Goal: Task Accomplishment & Management: Complete application form

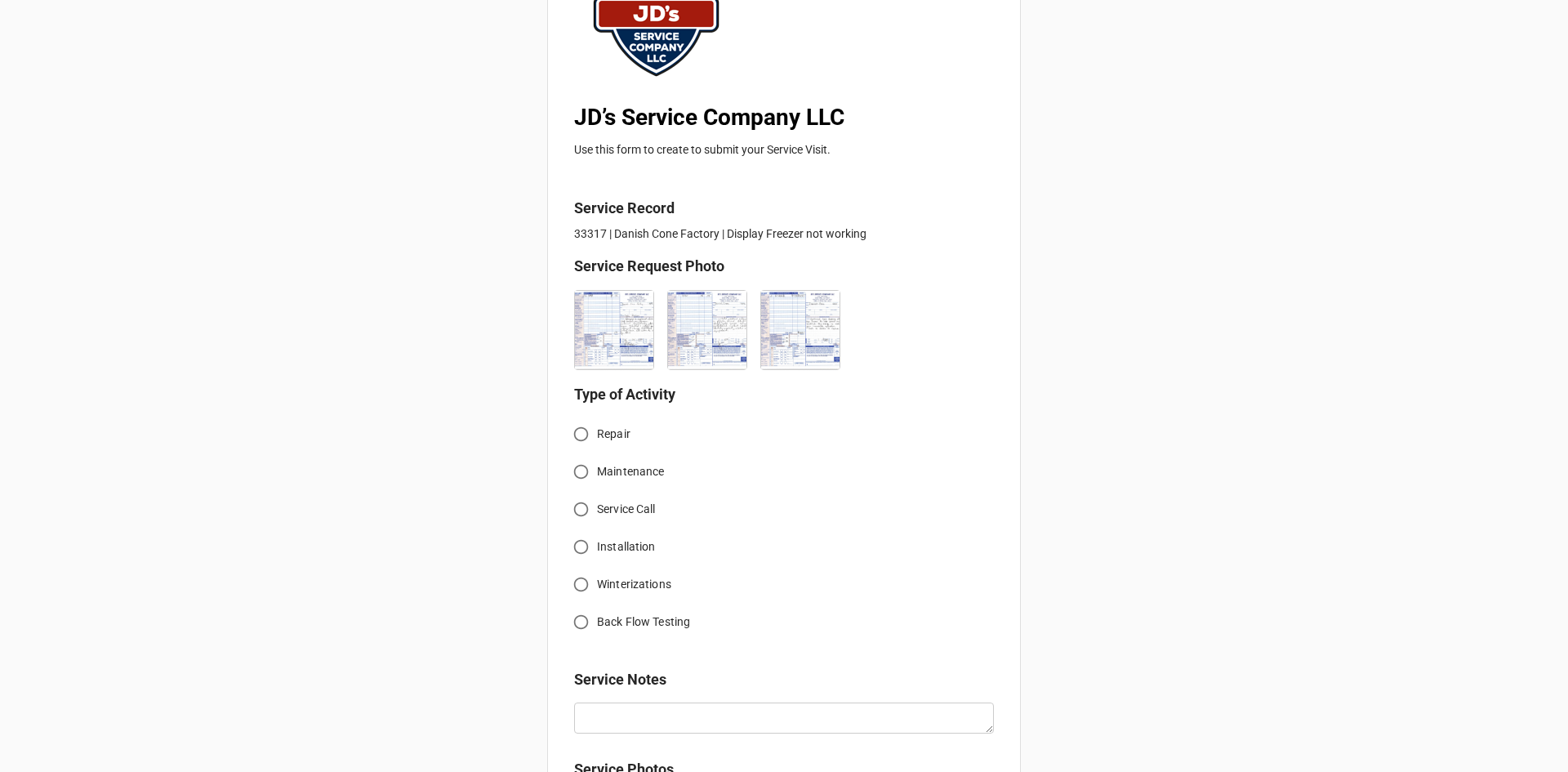
scroll to position [245, 0]
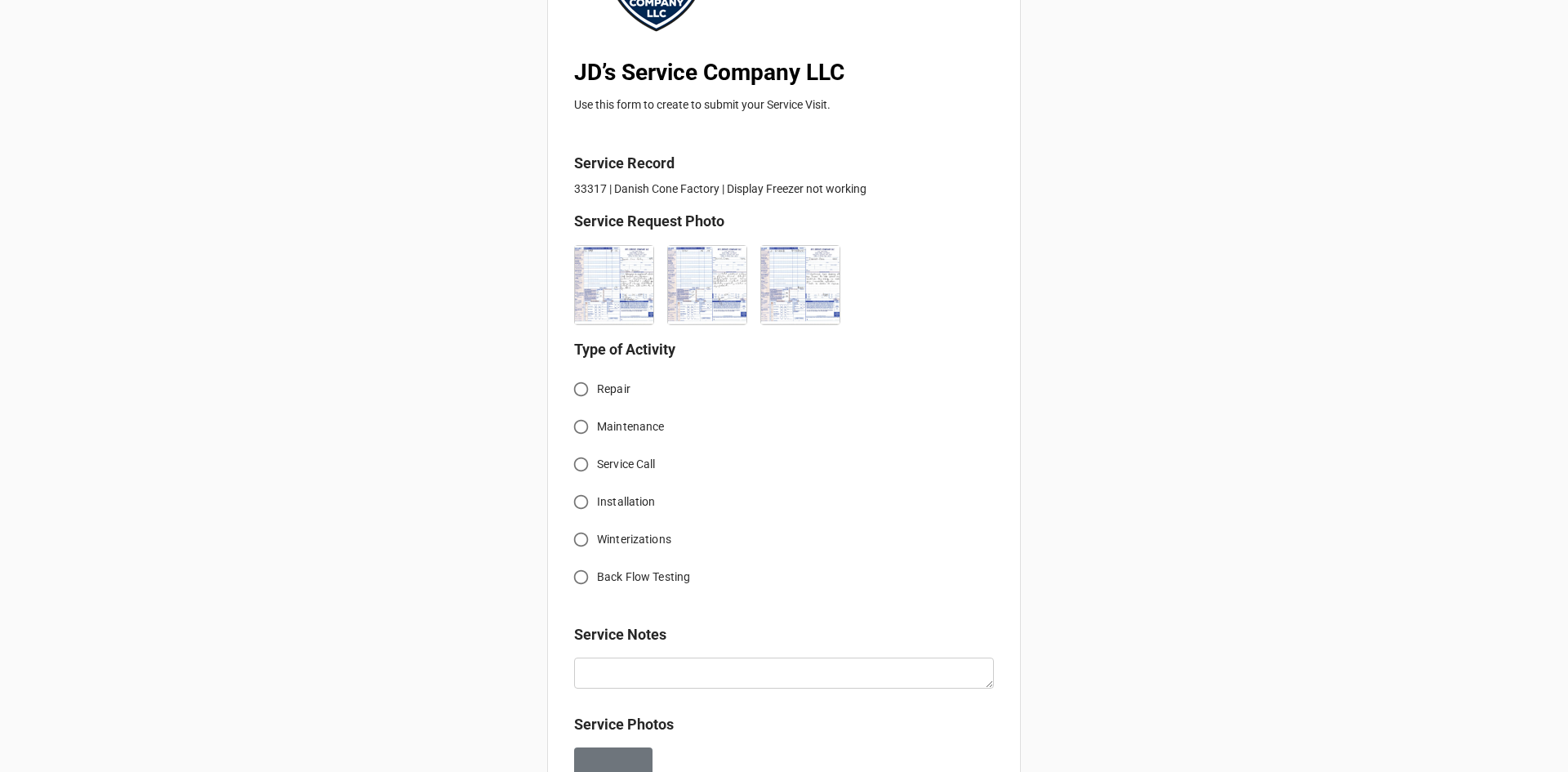
click at [583, 465] on input "Service Call" at bounding box center [581, 464] width 32 height 32
radio input "true"
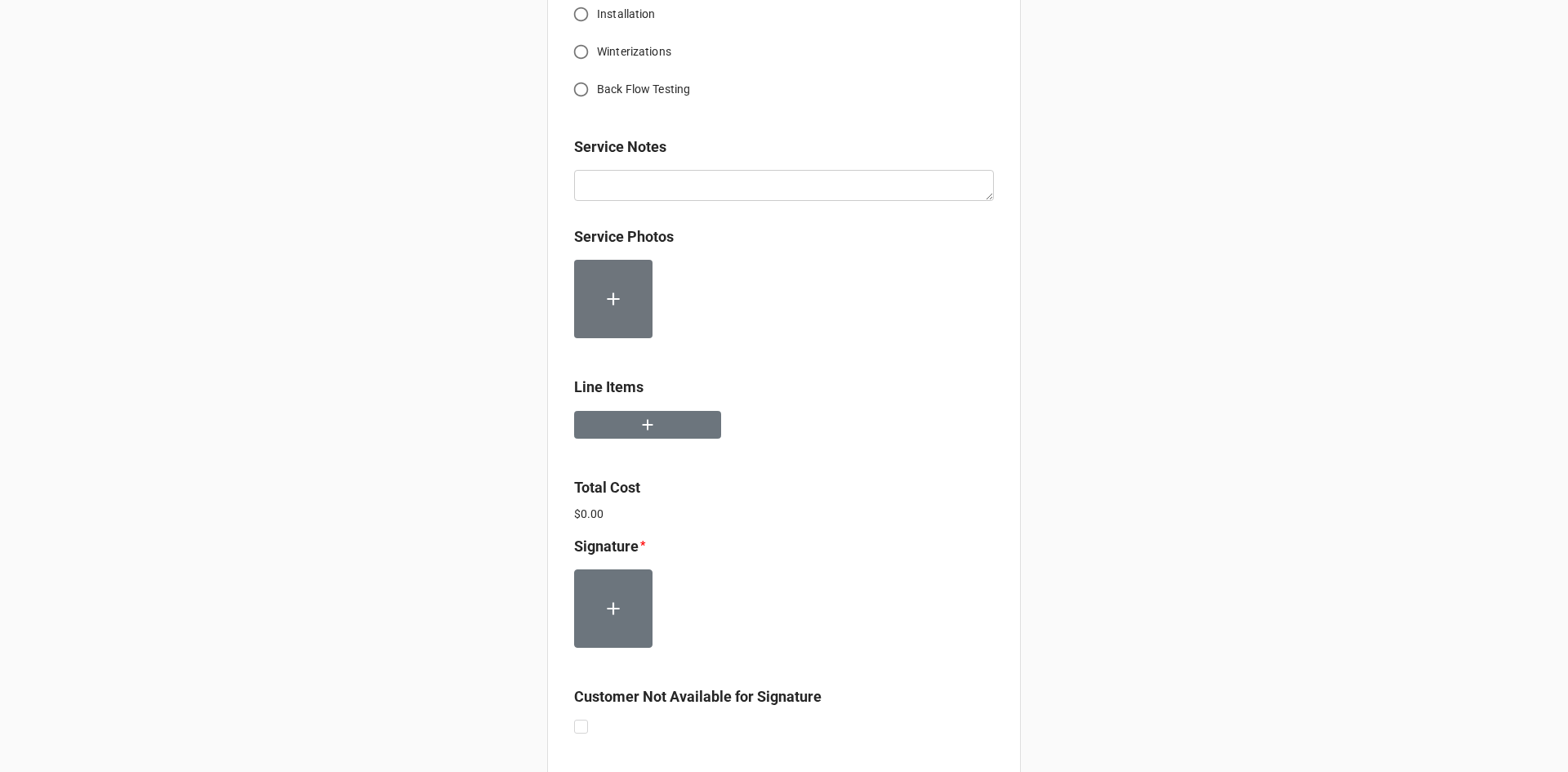
scroll to position [735, 0]
click at [644, 424] on icon "button" at bounding box center [648, 423] width 11 height 11
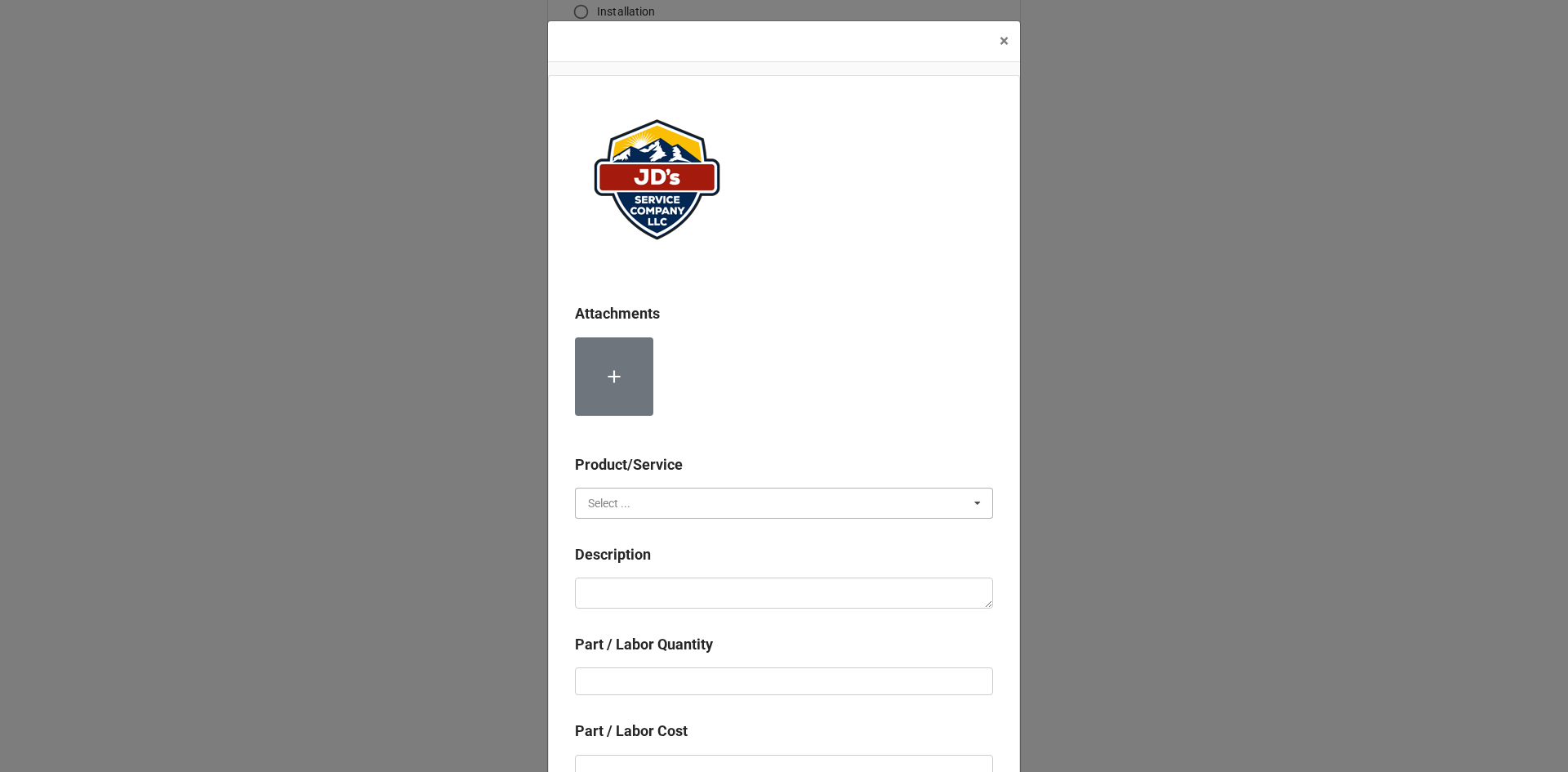
click at [697, 494] on input "text" at bounding box center [784, 502] width 417 height 29
click at [639, 535] on div "Services" at bounding box center [784, 533] width 417 height 30
click at [647, 594] on textarea at bounding box center [784, 593] width 419 height 31
paste textarea "1:30pm-2:30pm; Service Address: Same as above. Continued leak checking efforts …"
type textarea "x"
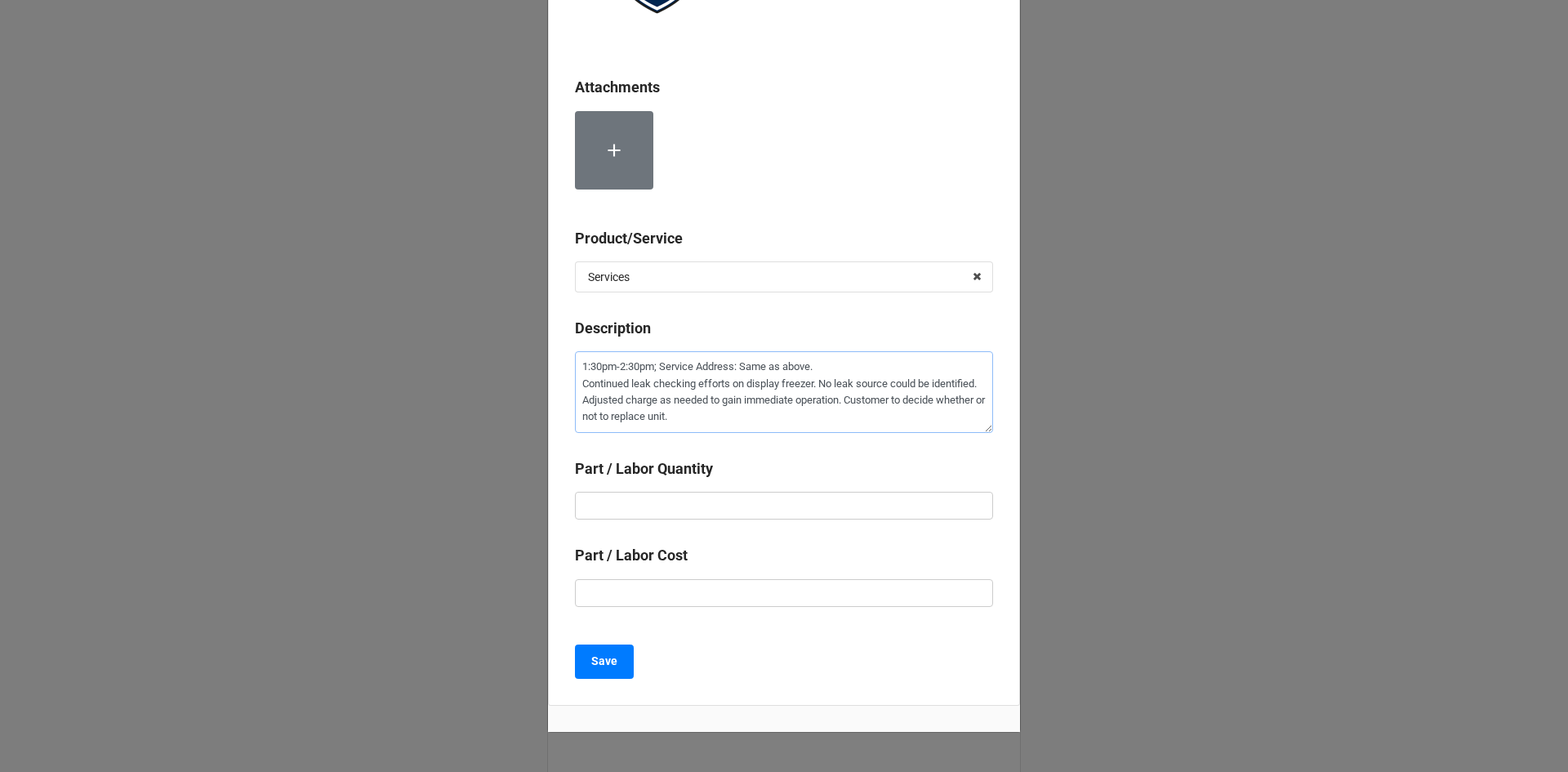
scroll to position [245, 0]
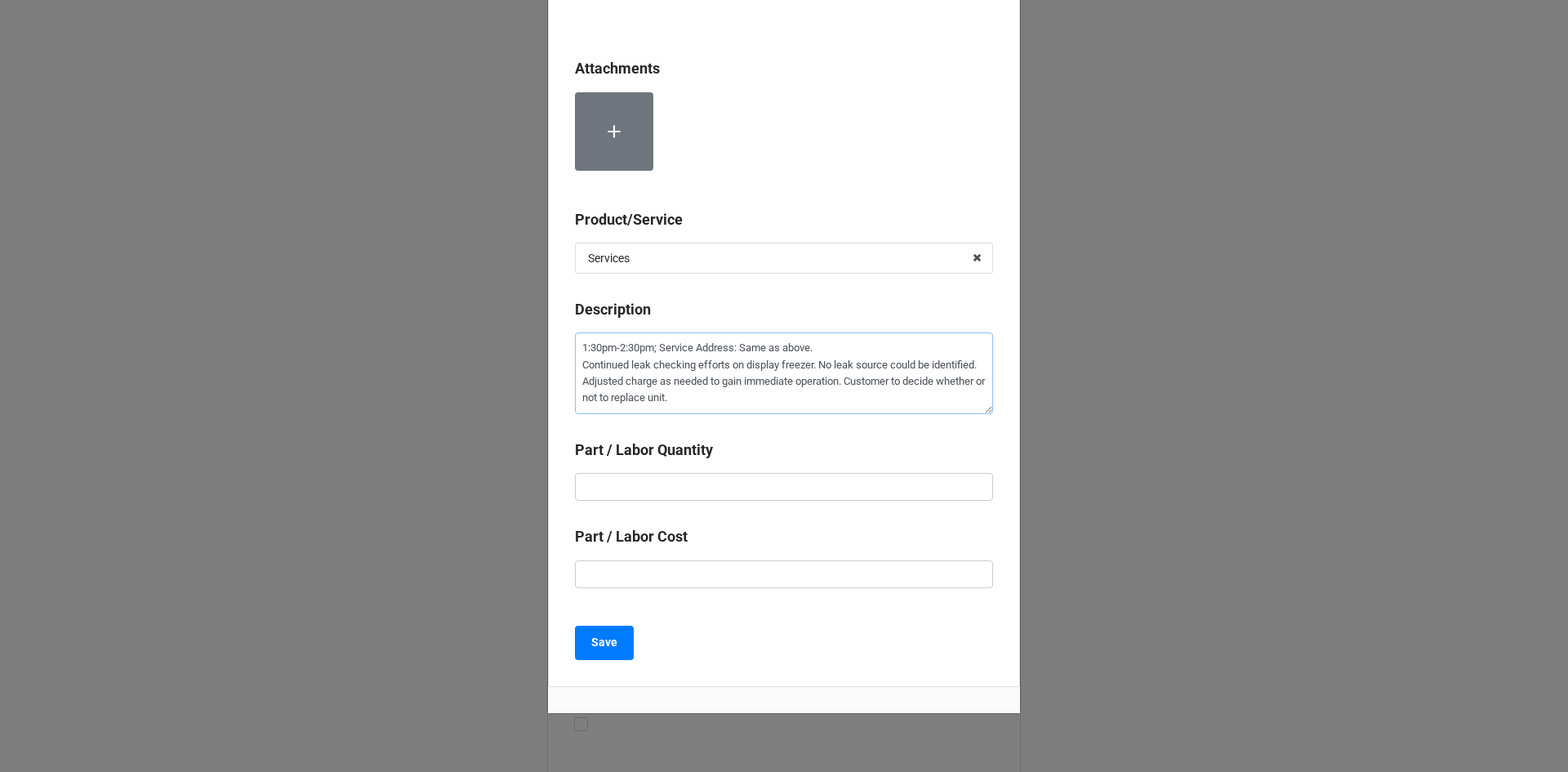
type textarea "1:30pm-2:30pm; Service Address: Same as above. Continued leak checking efforts …"
click at [775, 486] on input "text" at bounding box center [784, 486] width 419 height 28
type textarea "x"
type input "1"
type textarea "x"
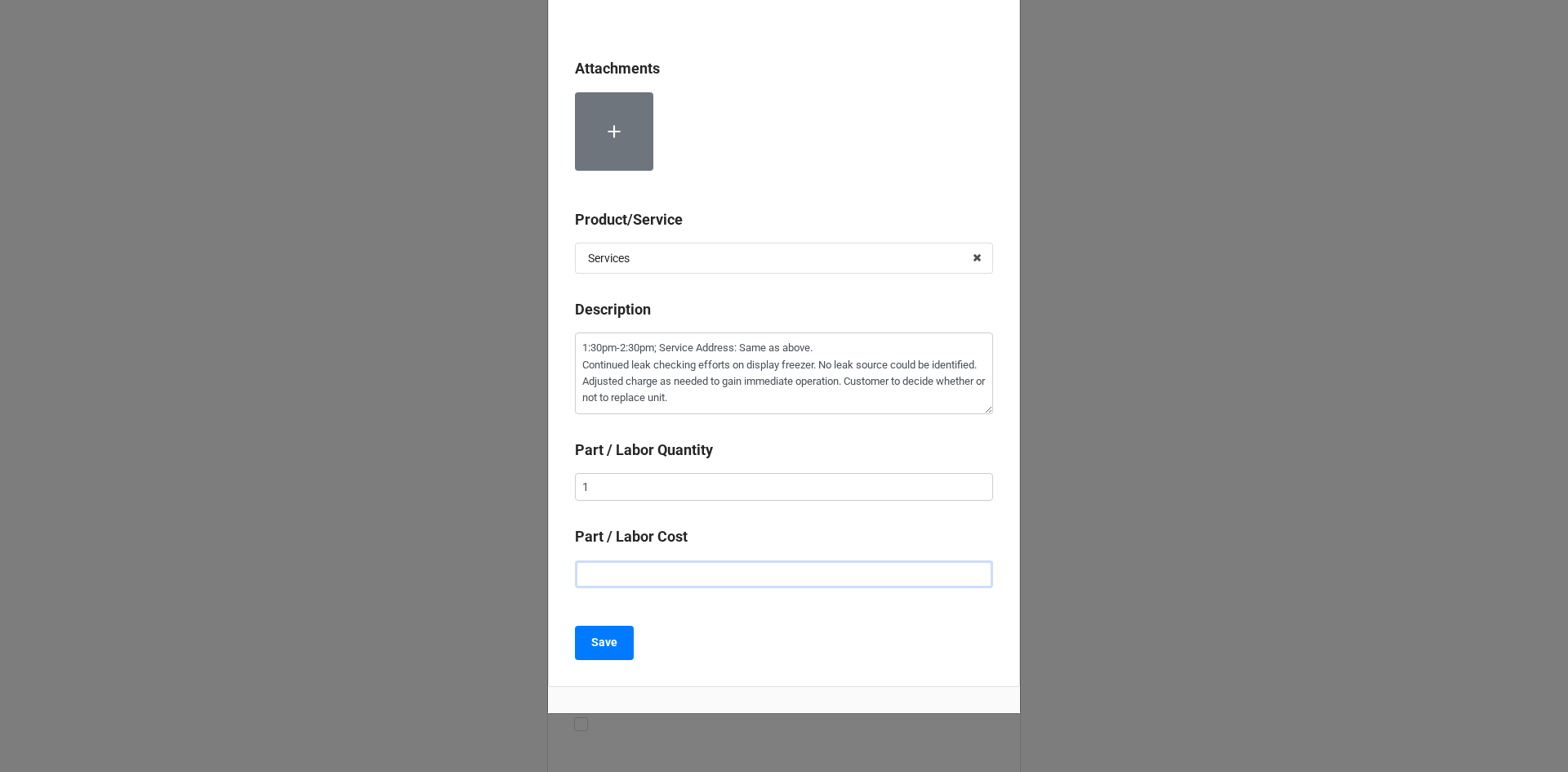
type input "$2.00"
type textarea "x"
type input "$22.00"
type textarea "x"
type input "$225.00"
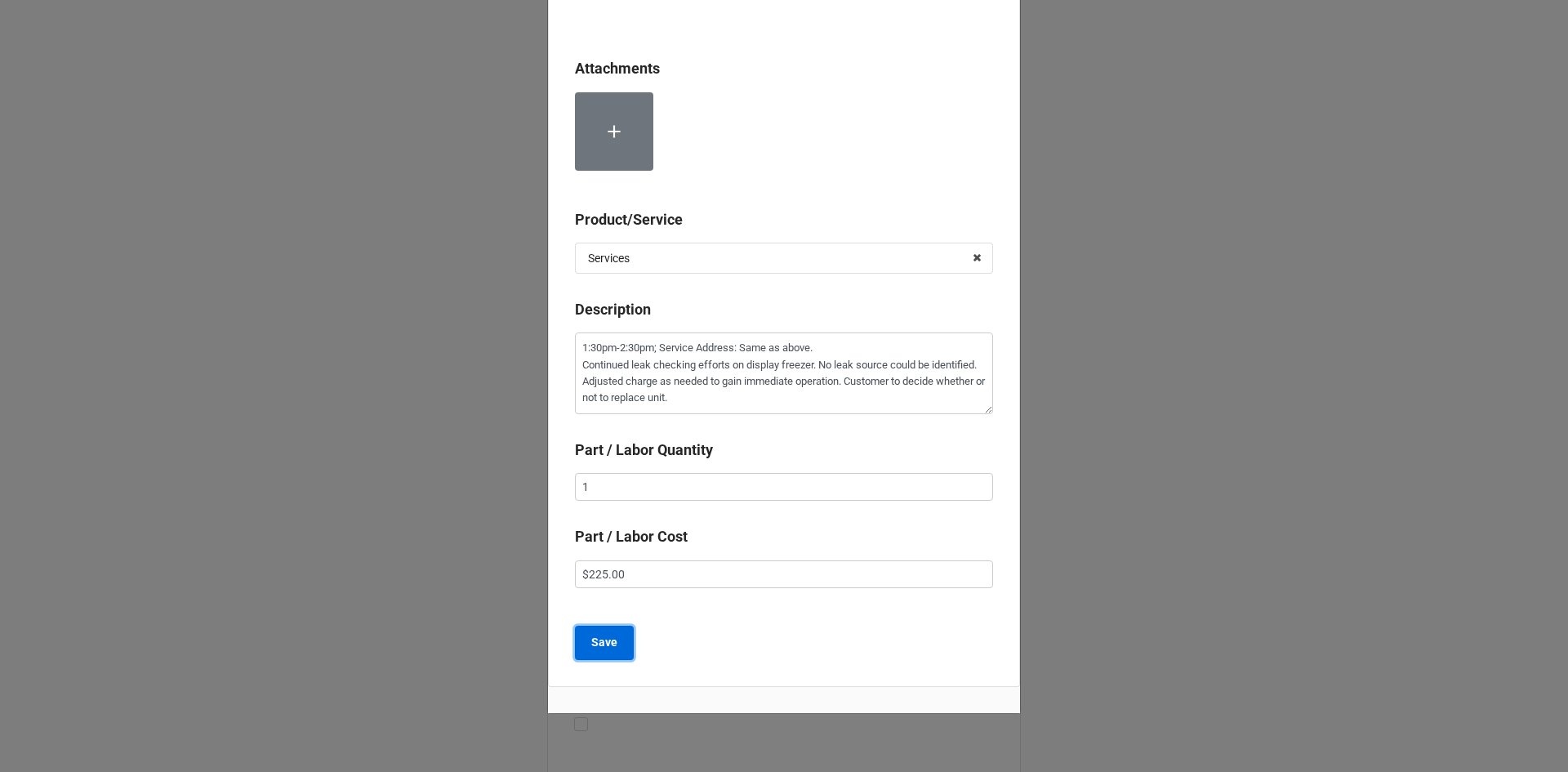
click at [612, 650] on b "Save" at bounding box center [604, 642] width 26 height 17
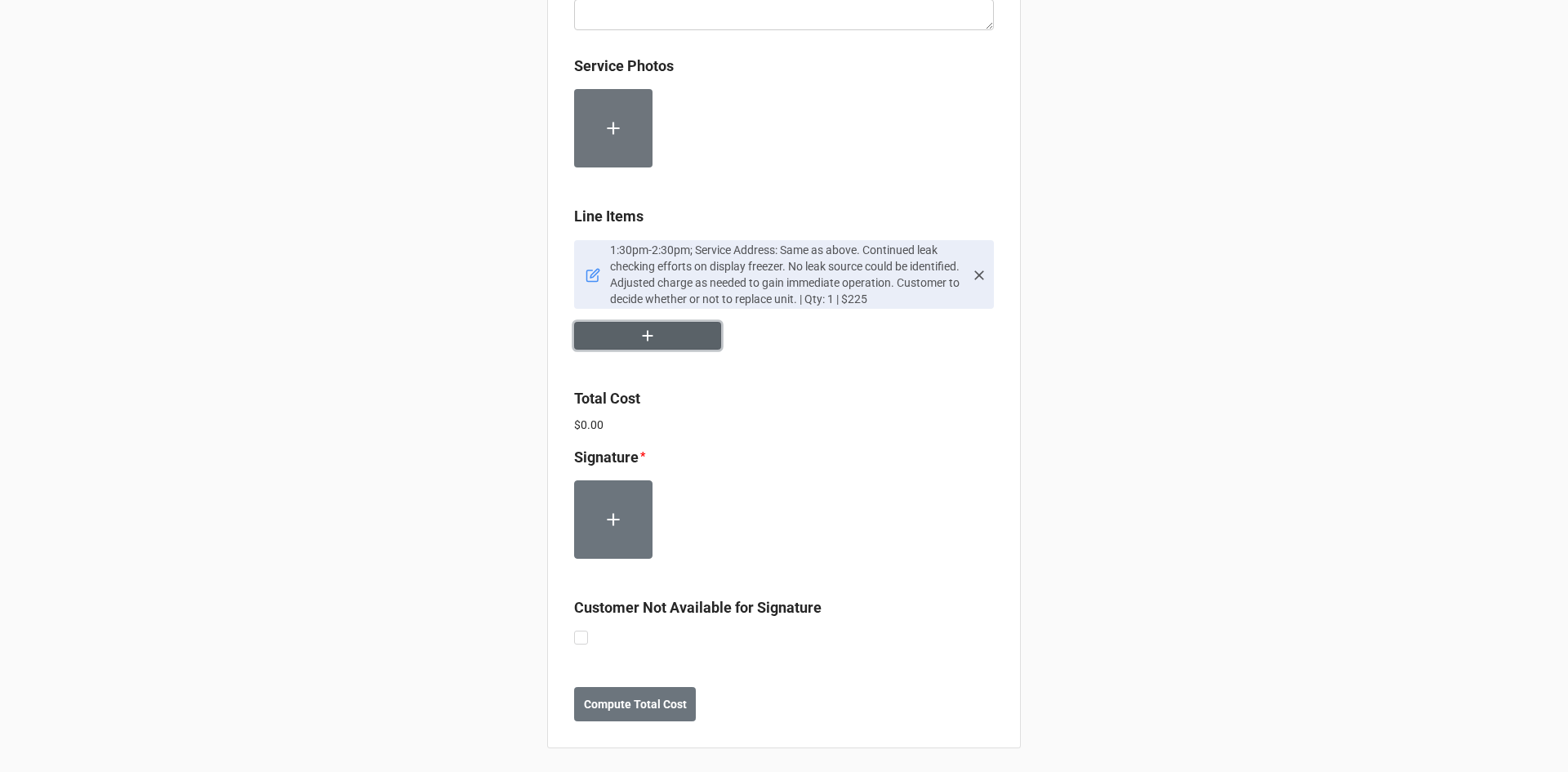
scroll to position [907, 0]
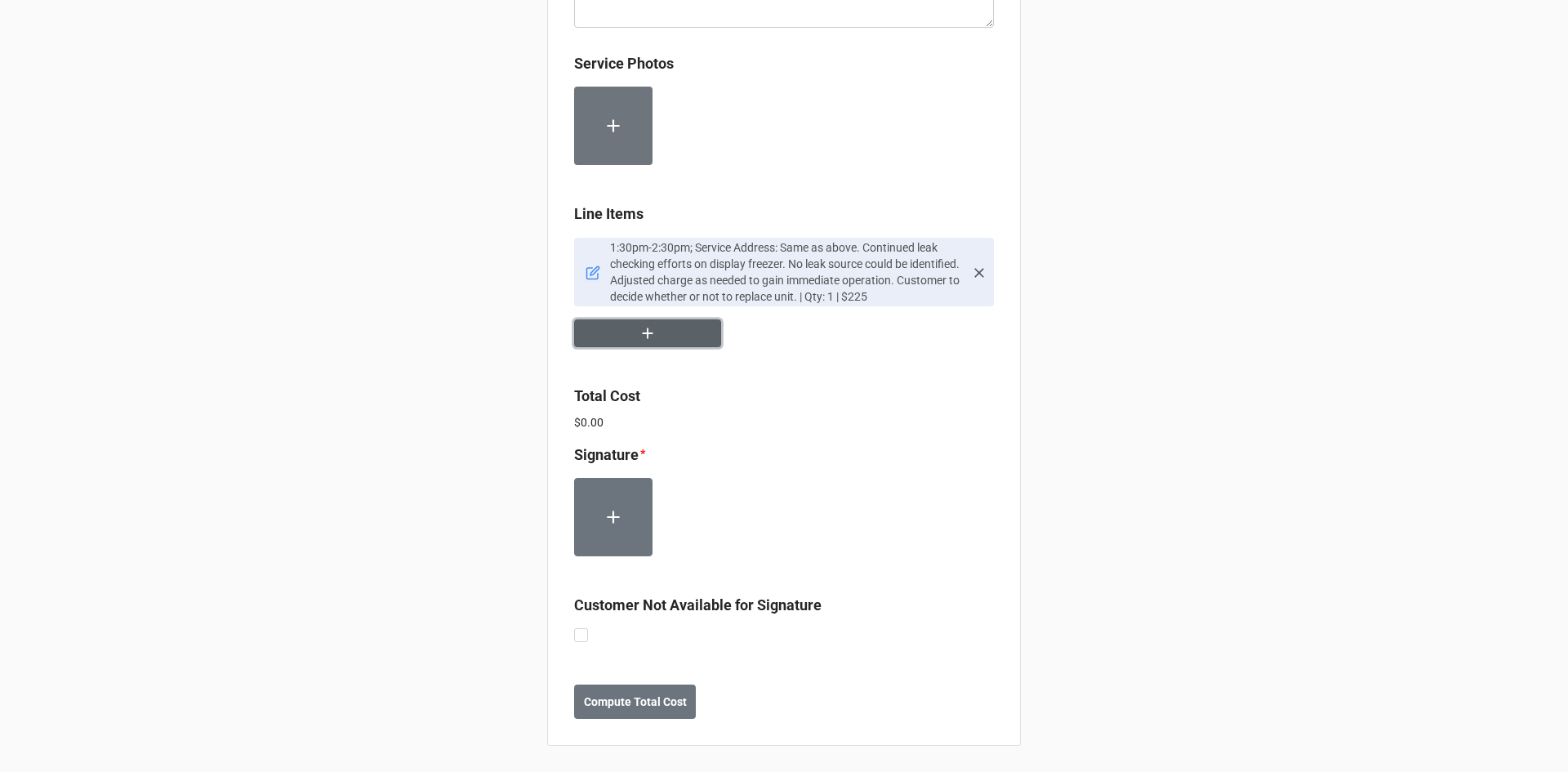
click at [658, 344] on button "button" at bounding box center [647, 334] width 147 height 29
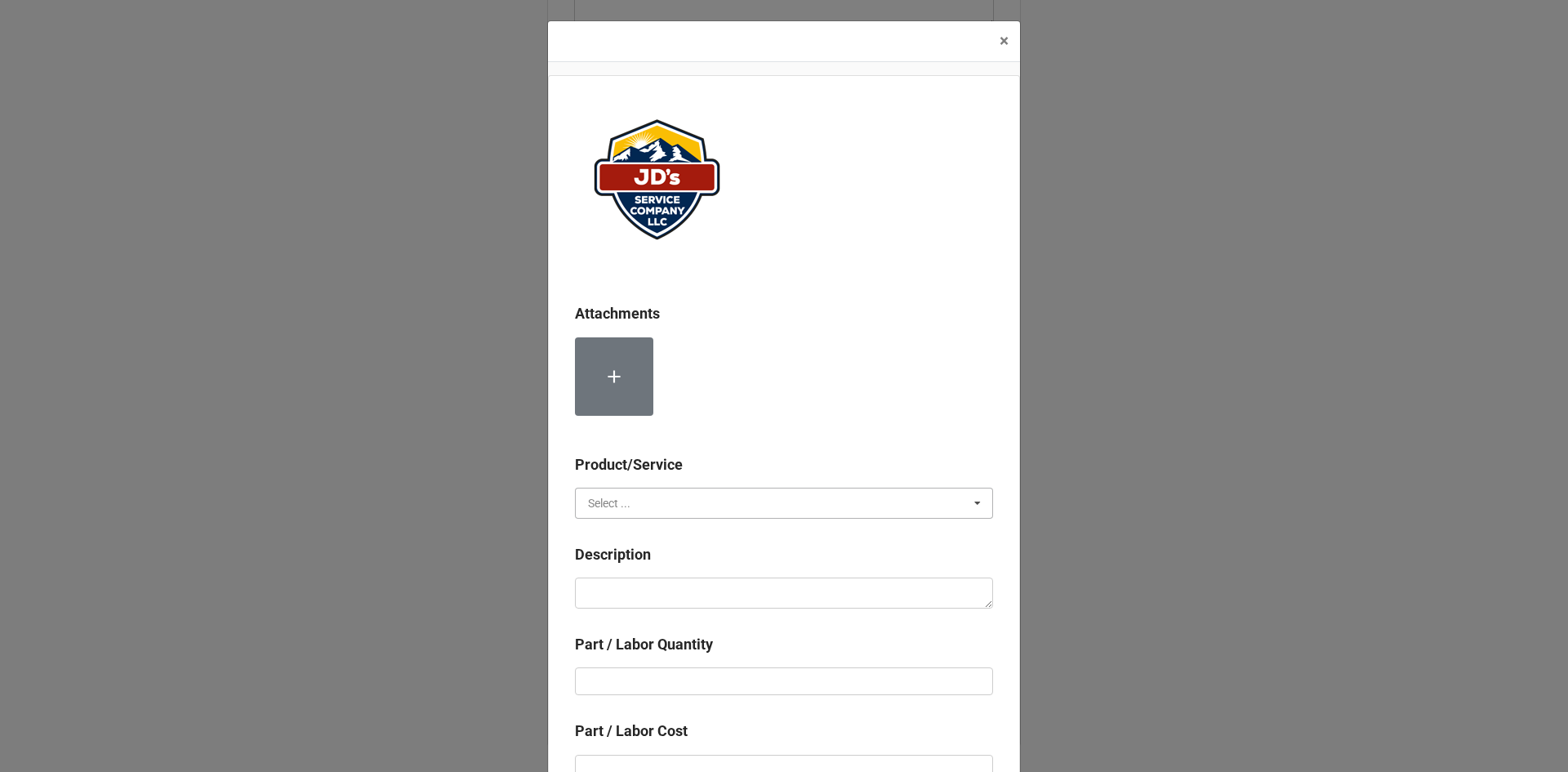
click at [670, 505] on input "text" at bounding box center [784, 502] width 417 height 29
click at [681, 562] on div "Material Cost" at bounding box center [784, 563] width 417 height 30
click at [670, 594] on textarea at bounding box center [784, 593] width 419 height 31
type textarea "x"
type textarea "R"
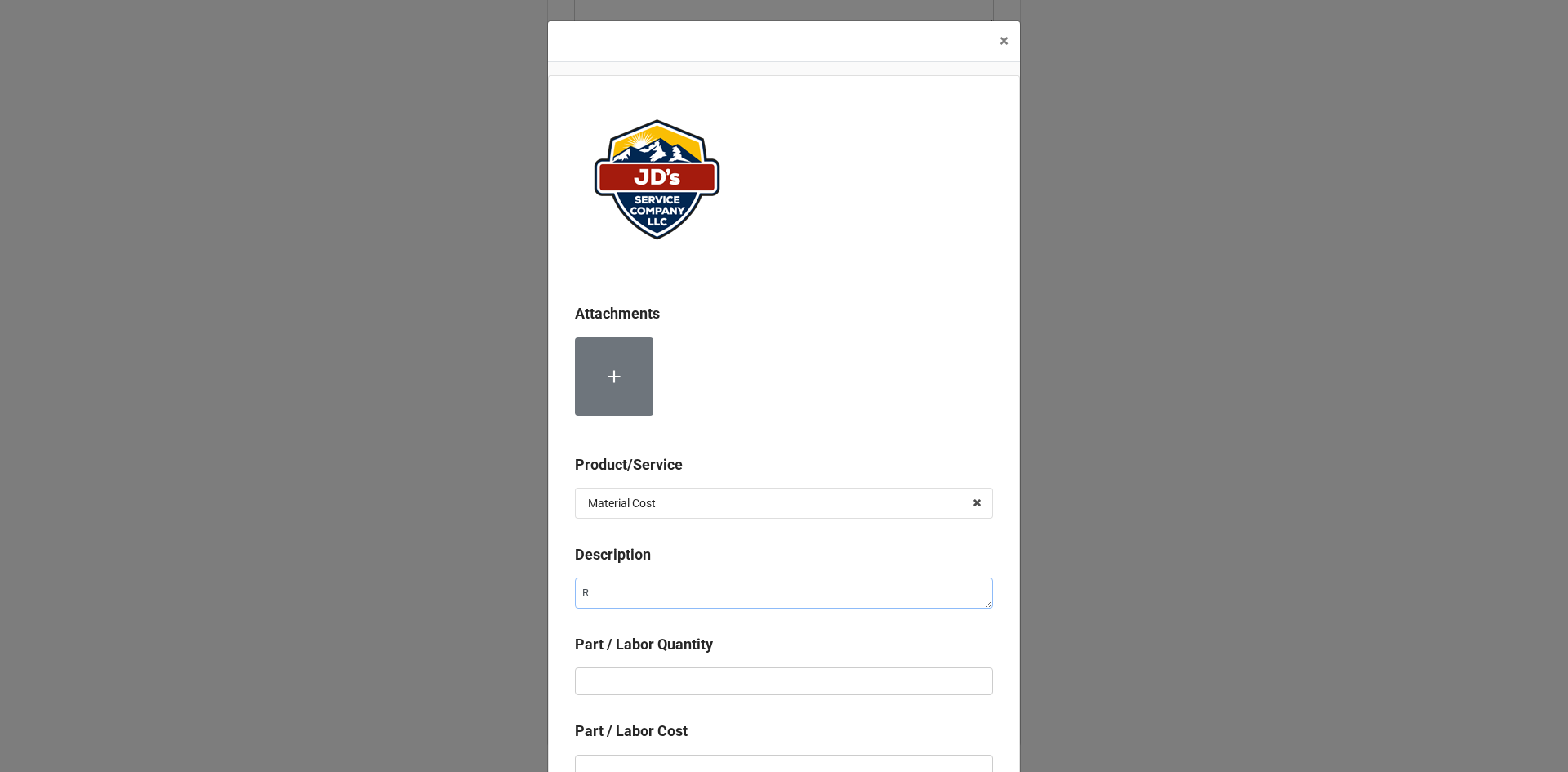
type textarea "x"
type textarea "Re"
type textarea "x"
type textarea "Ref"
type textarea "x"
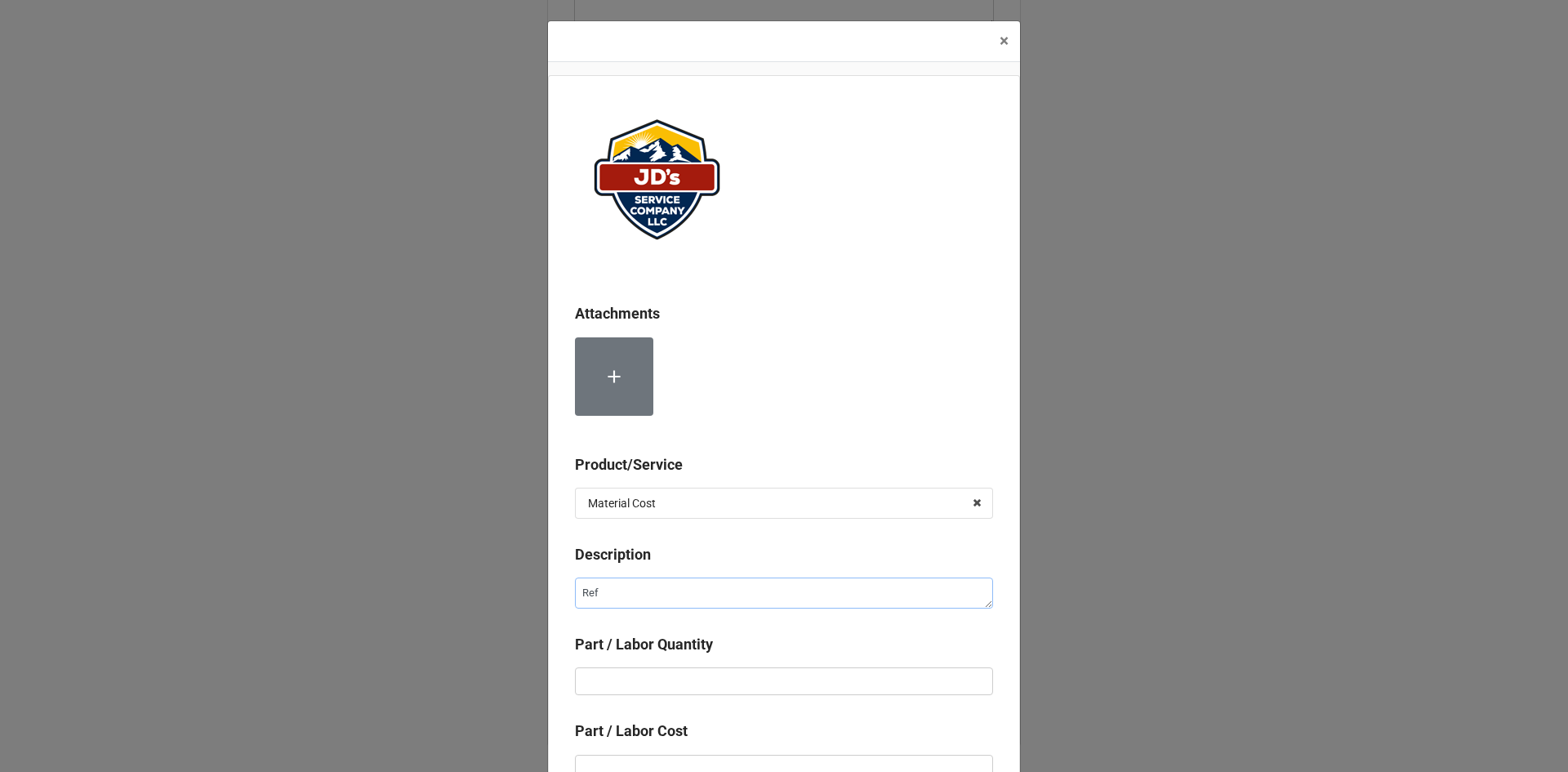
type textarea "Refr"
type textarea "x"
type textarea "Refri"
type textarea "x"
type textarea "Refrig"
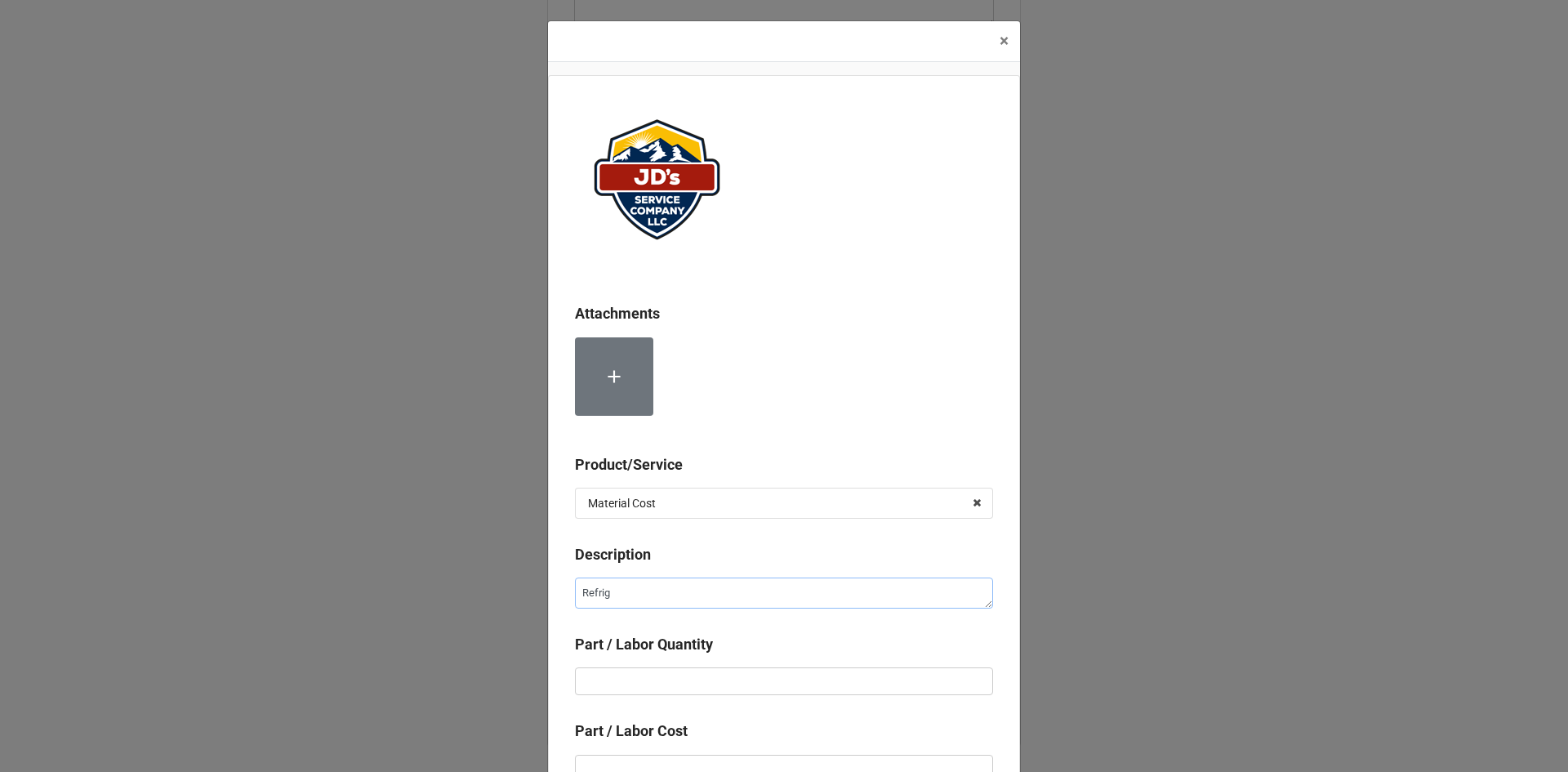
type textarea "x"
type textarea "Refrige"
type textarea "x"
type textarea "Refriger"
type textarea "x"
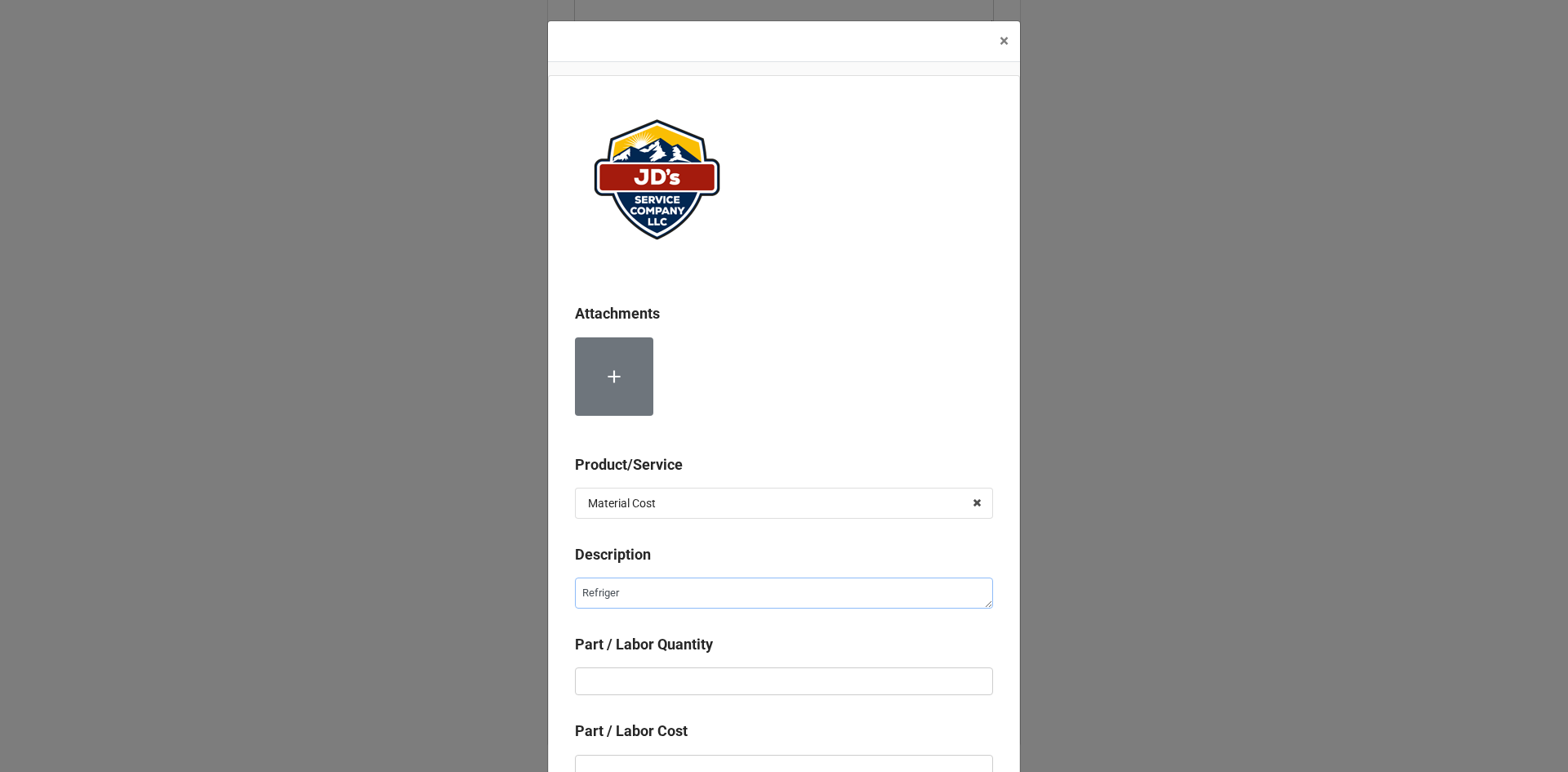
type textarea "Refrigera"
type textarea "x"
type textarea "Refrigeran"
type textarea "x"
type textarea "Refrigerant"
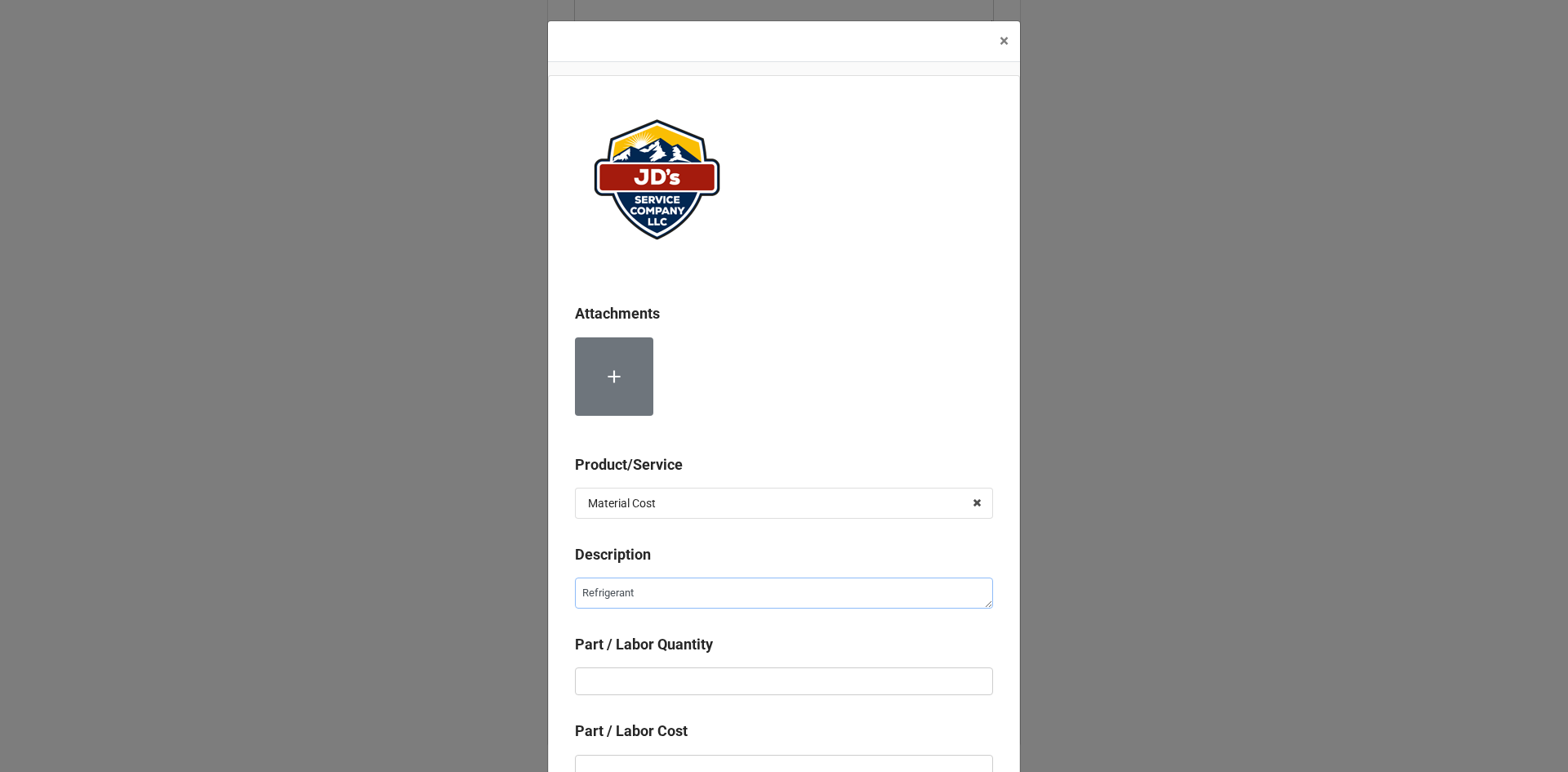
type textarea "x"
type textarea "Refrigerant"
type textarea "x"
type textarea "Refrigerant 4"
type textarea "x"
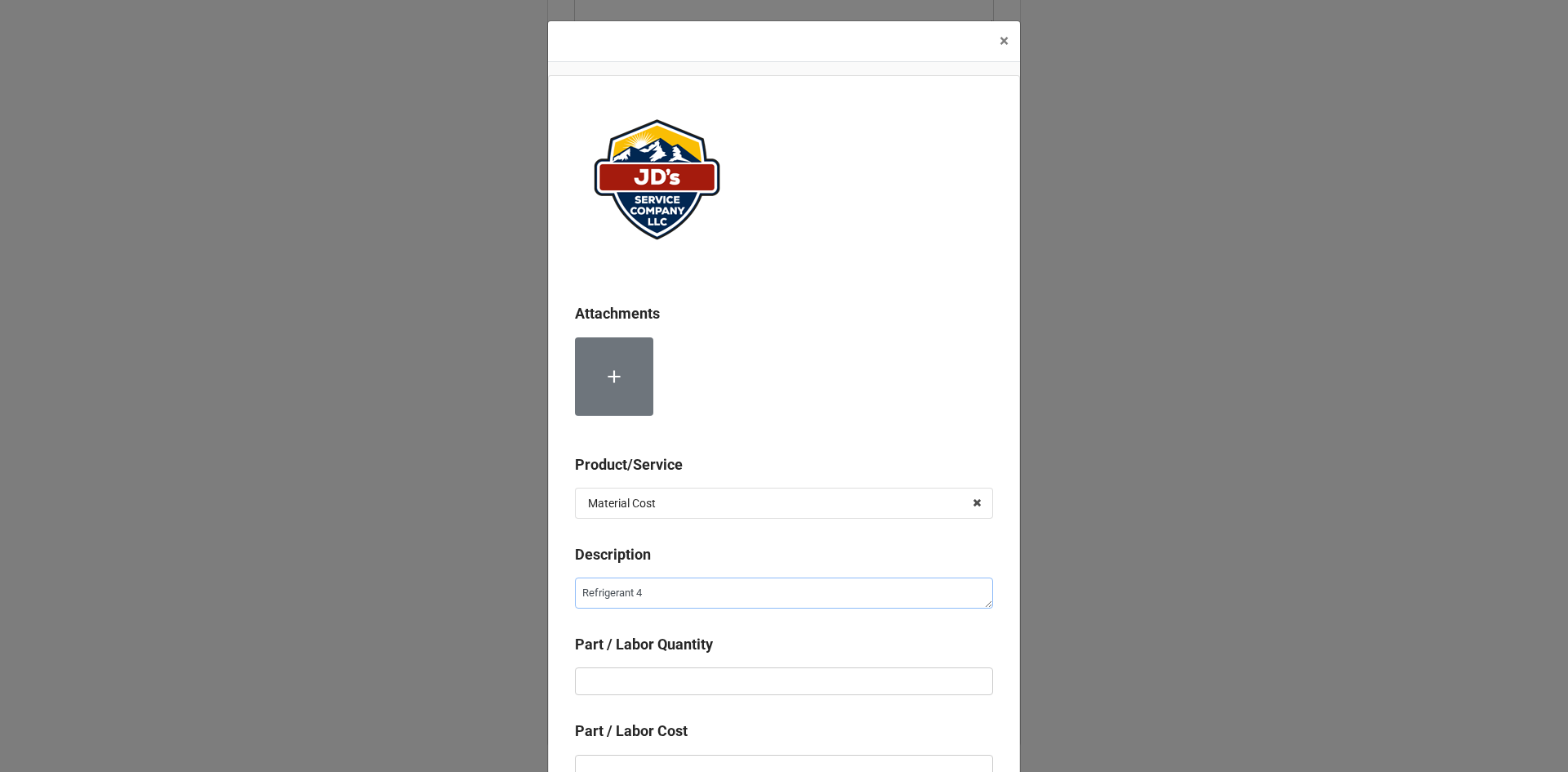
type textarea "Refrigerant 40"
type textarea "x"
type textarea "Refrigerant 404"
type textarea "x"
type textarea "Refrigerant 404A"
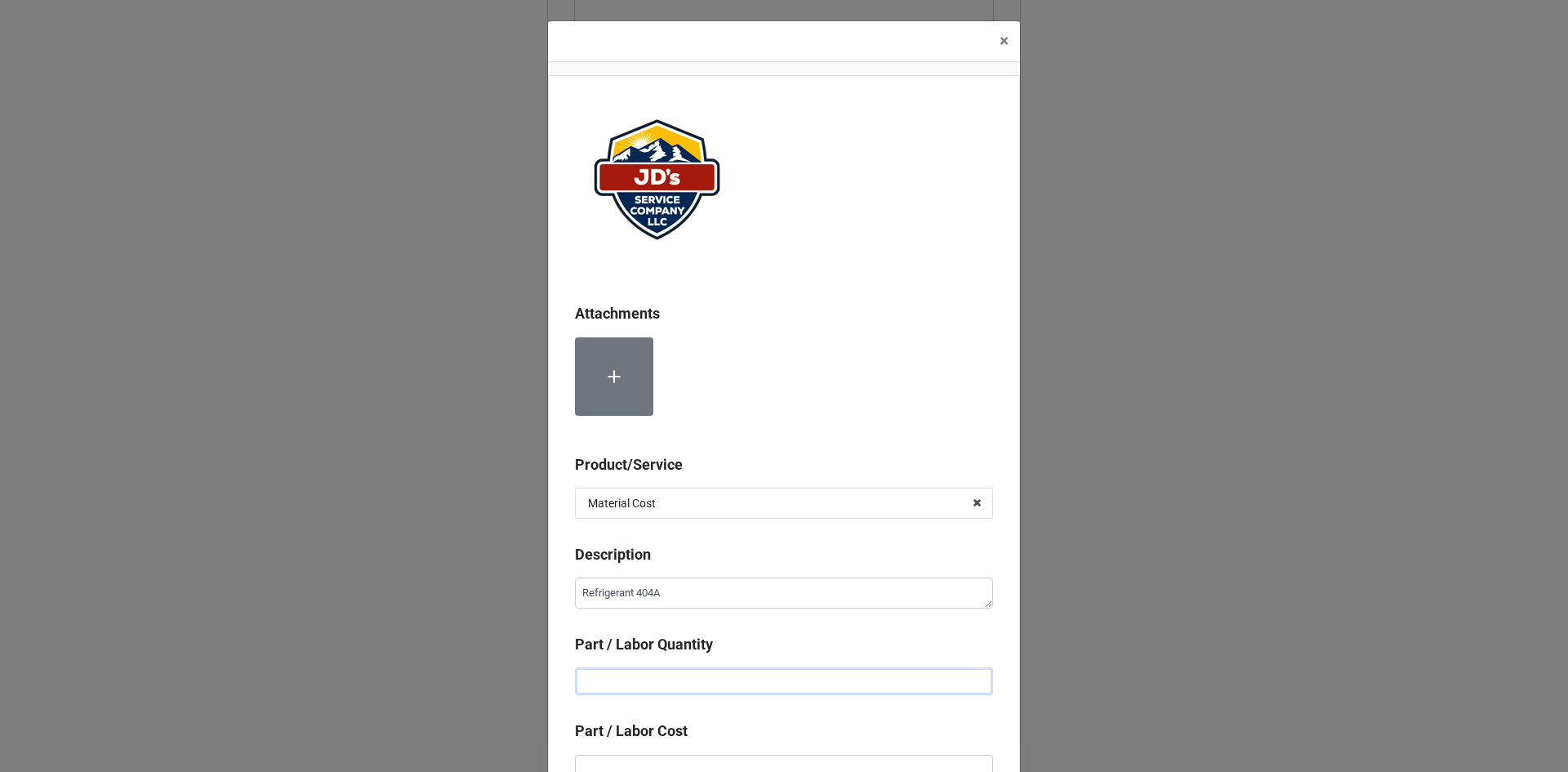
click at [753, 685] on input "text" at bounding box center [784, 681] width 419 height 28
type textarea "x"
type input "2"
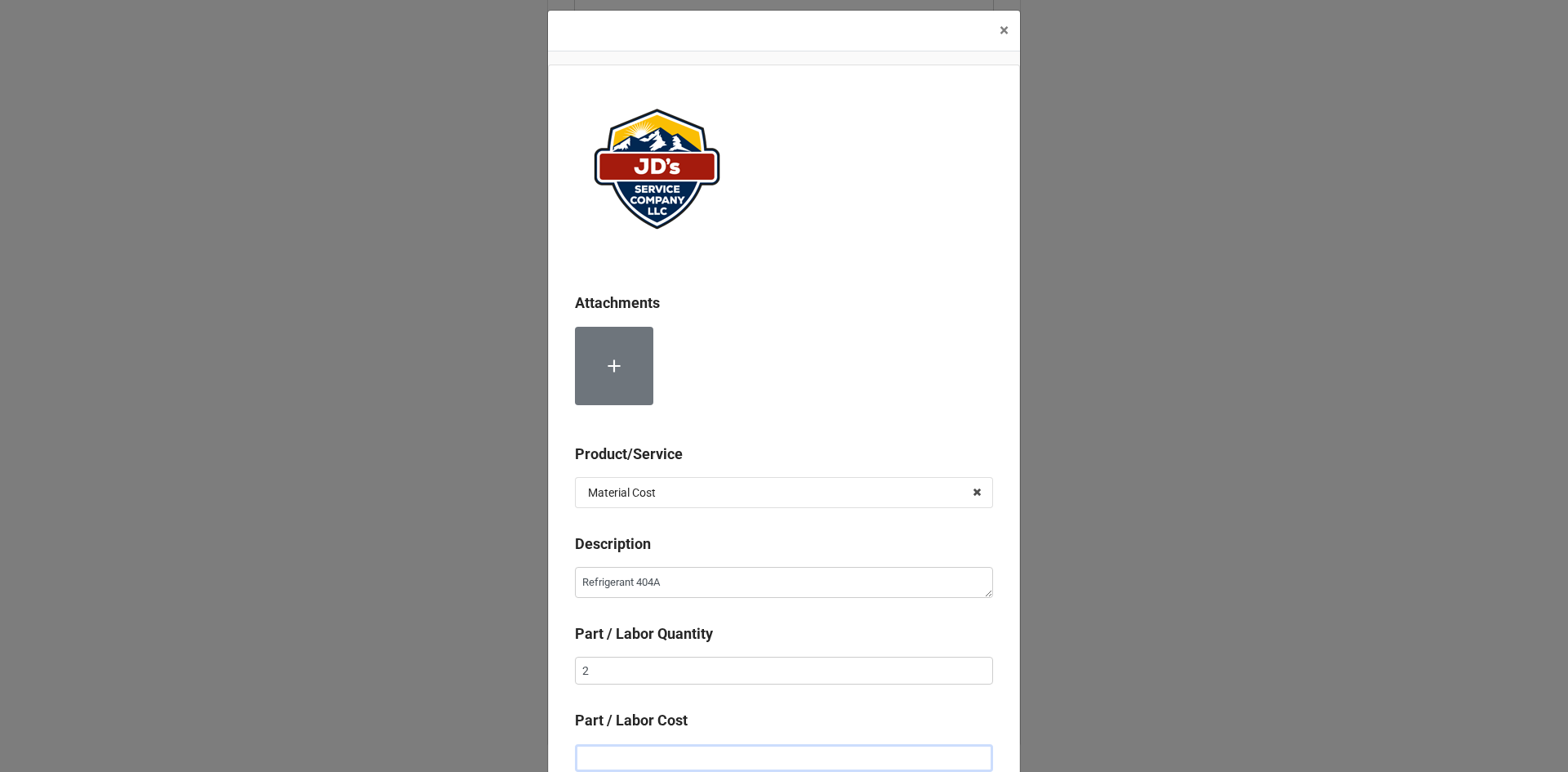
type textarea "x"
type input "$1.00"
type textarea "x"
type input "$175.00"
type textarea "x"
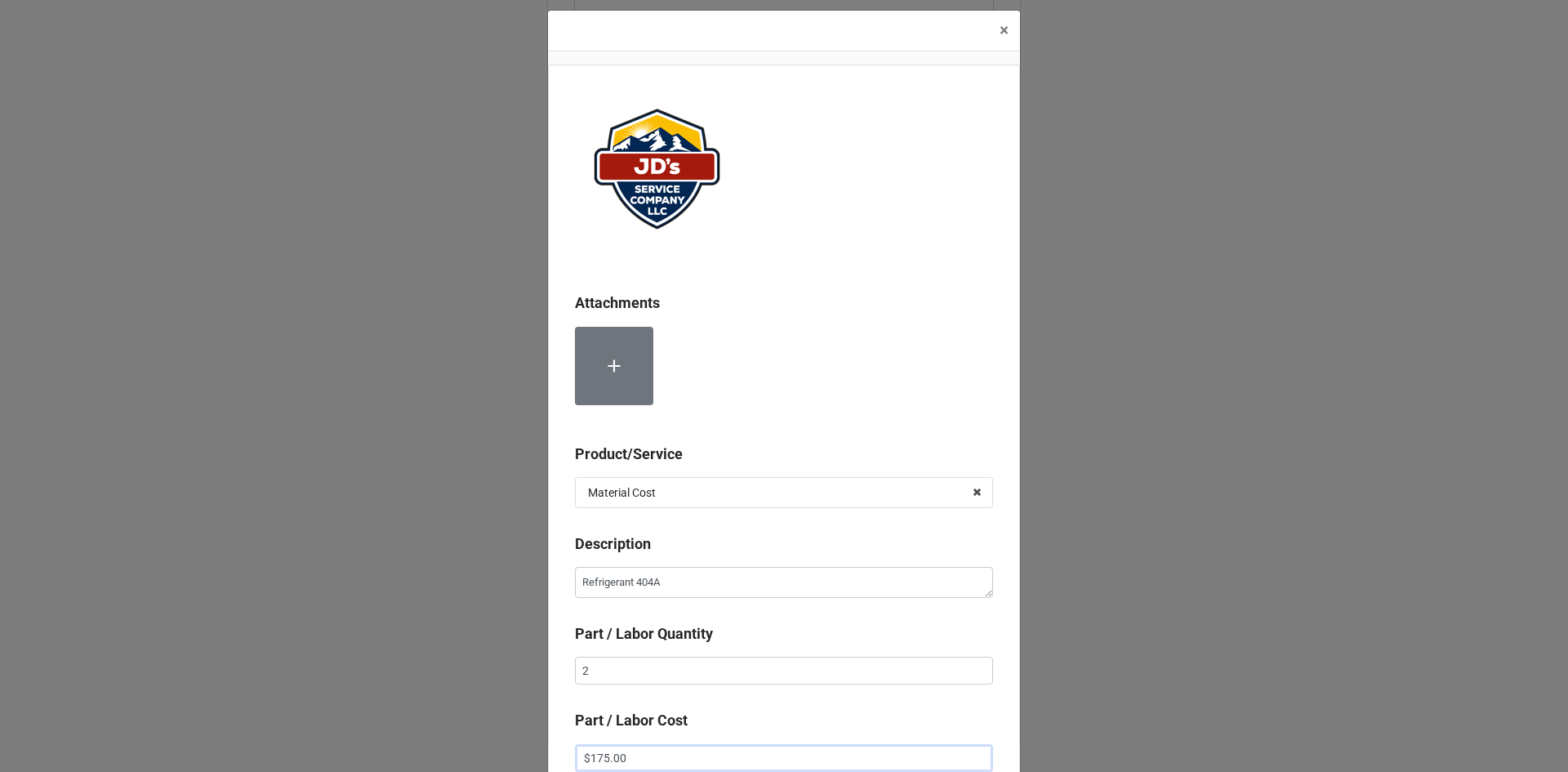
type input "$1,754.00"
type textarea "x"
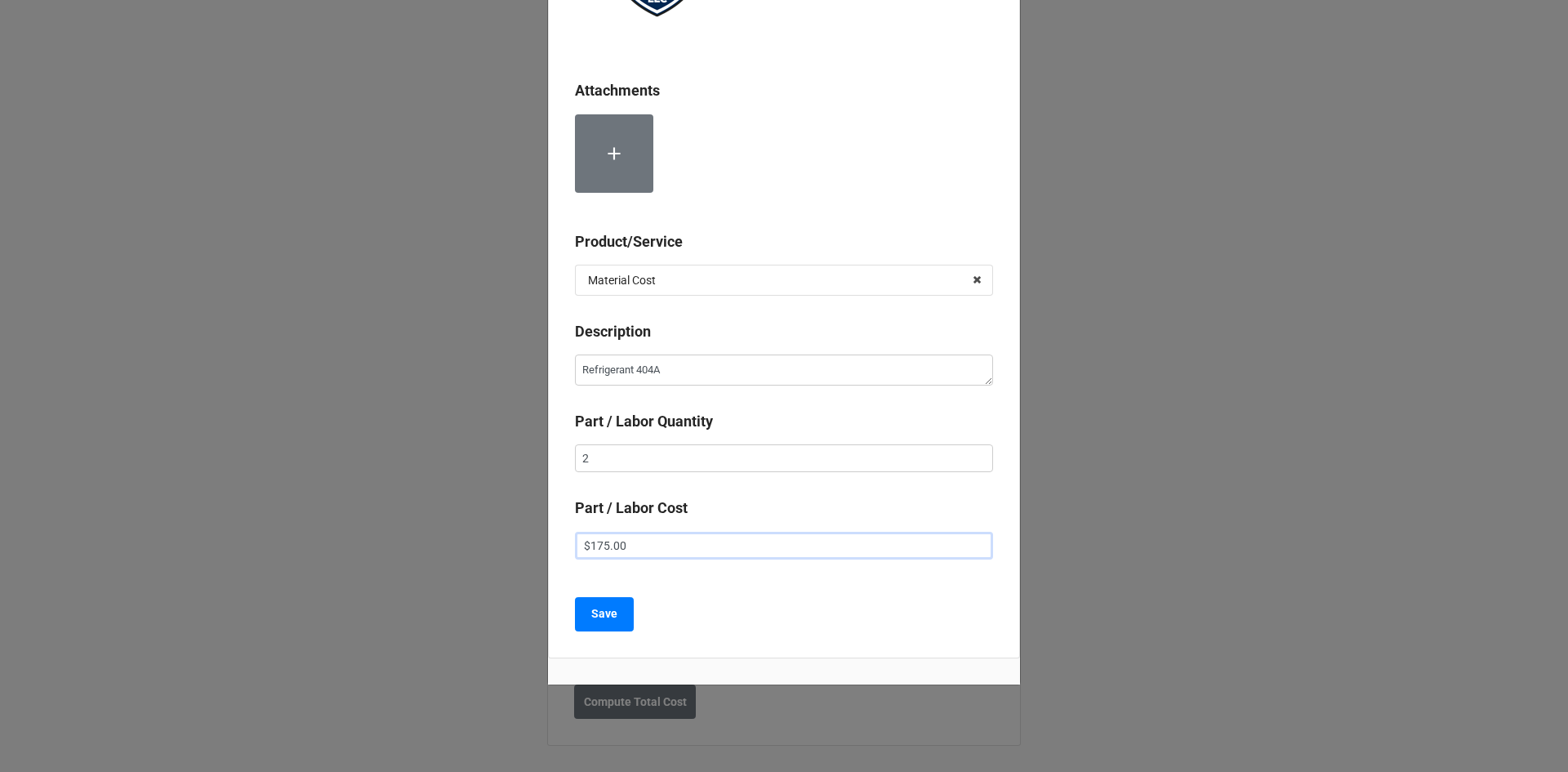
scroll to position [237, 0]
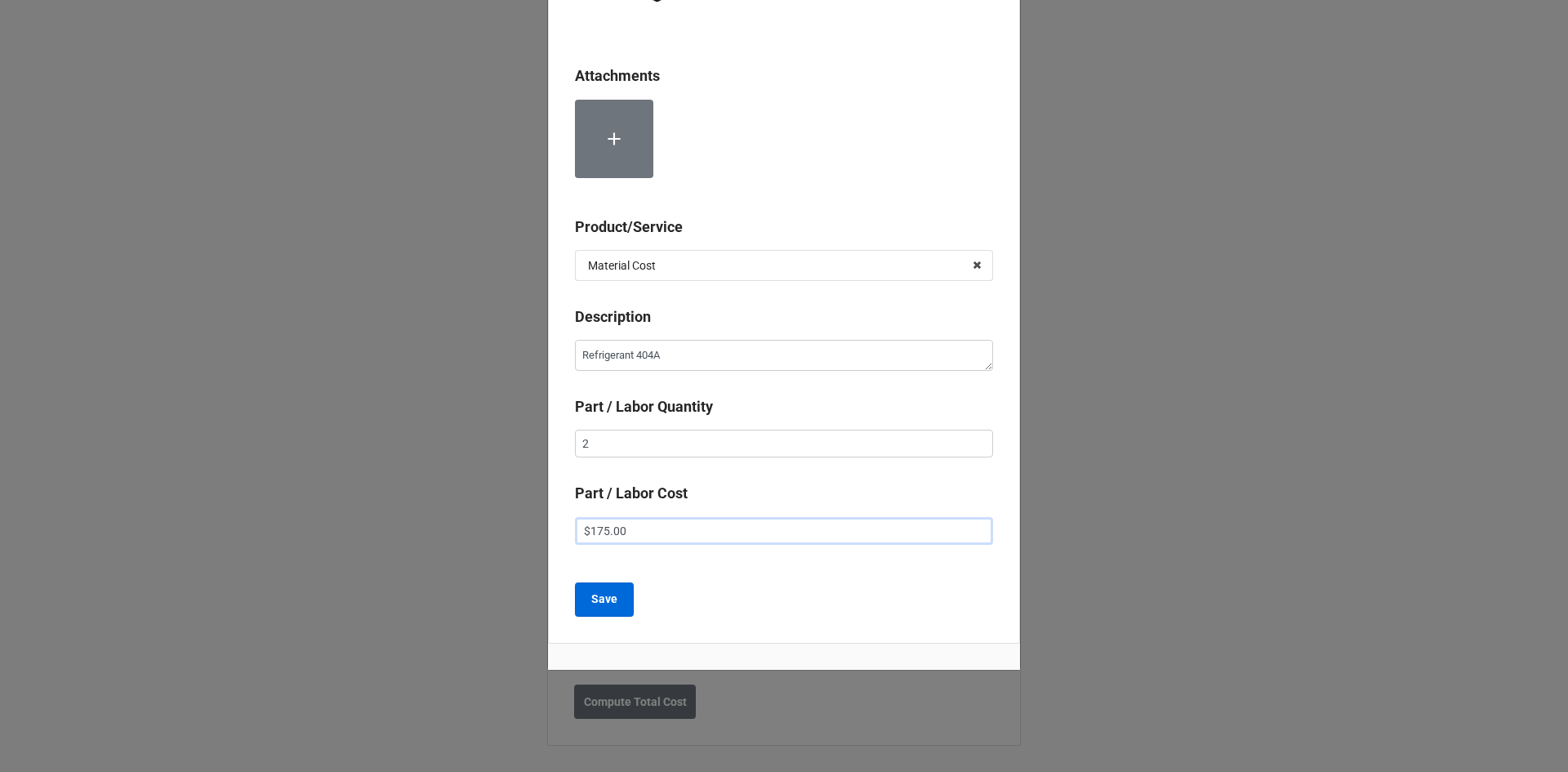
type input "$175.00"
click at [592, 604] on b "Save" at bounding box center [604, 599] width 26 height 17
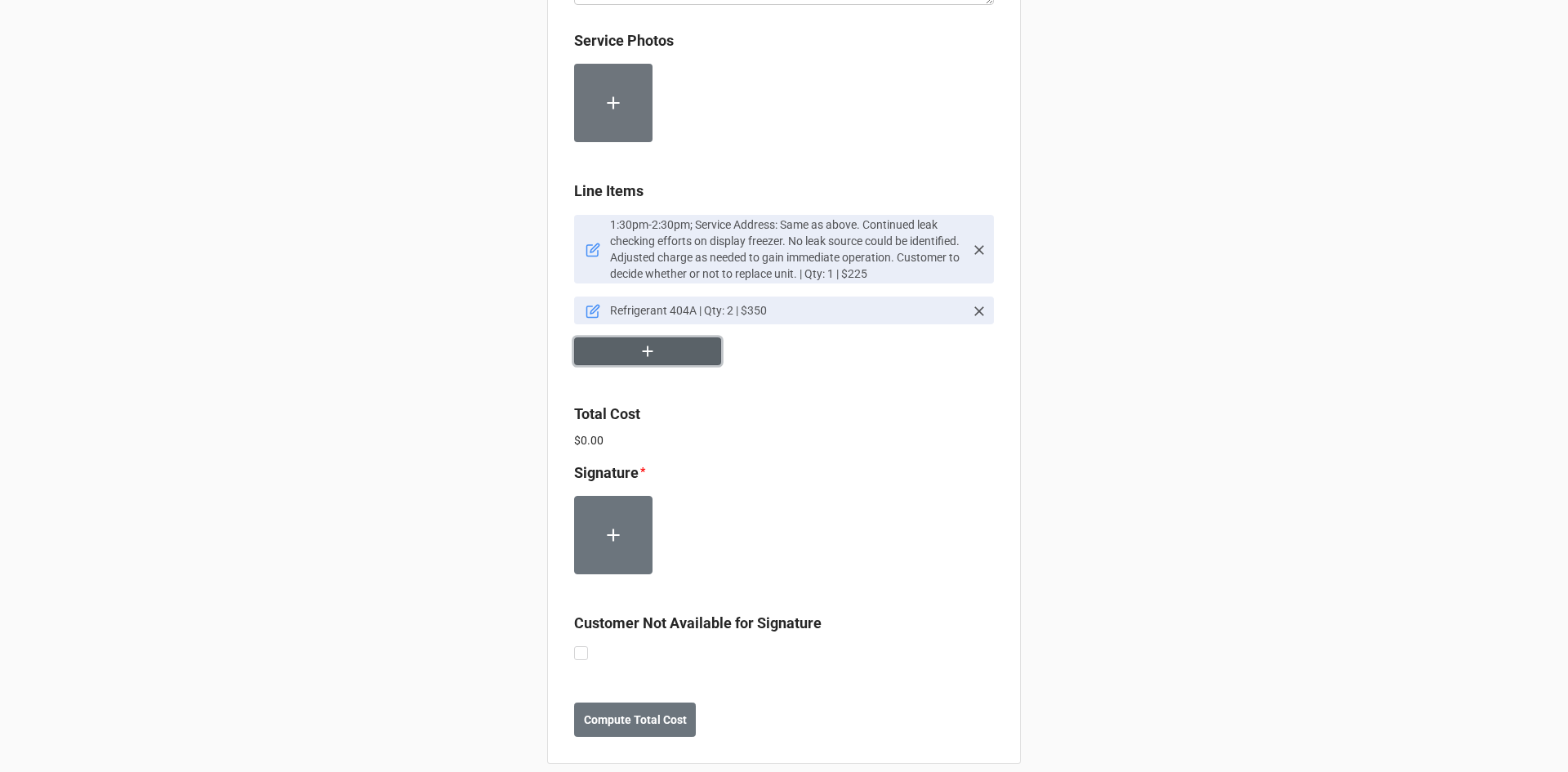
scroll to position [948, 0]
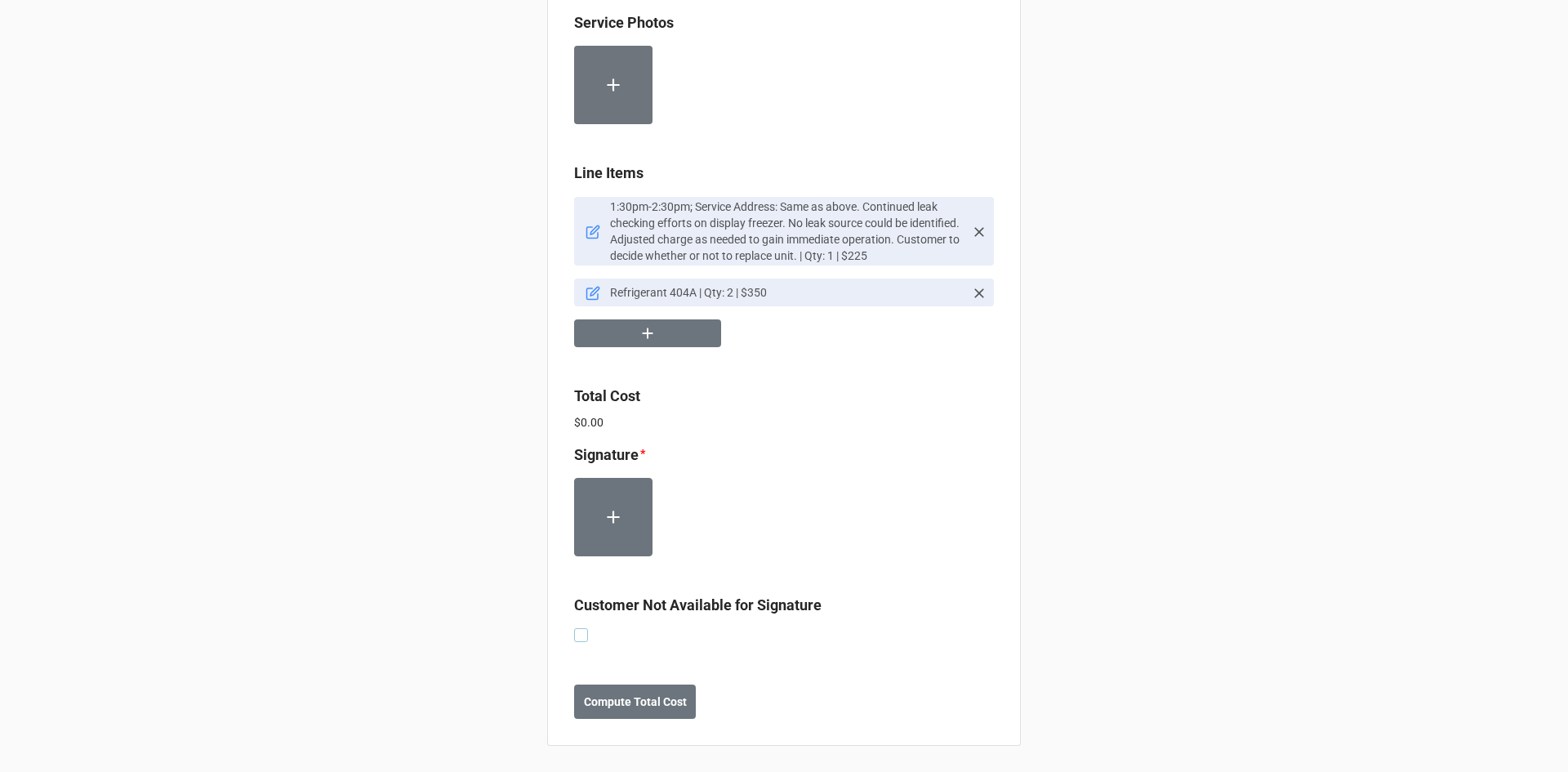
click at [577, 628] on label at bounding box center [581, 628] width 14 height 0
checkbox input "true"
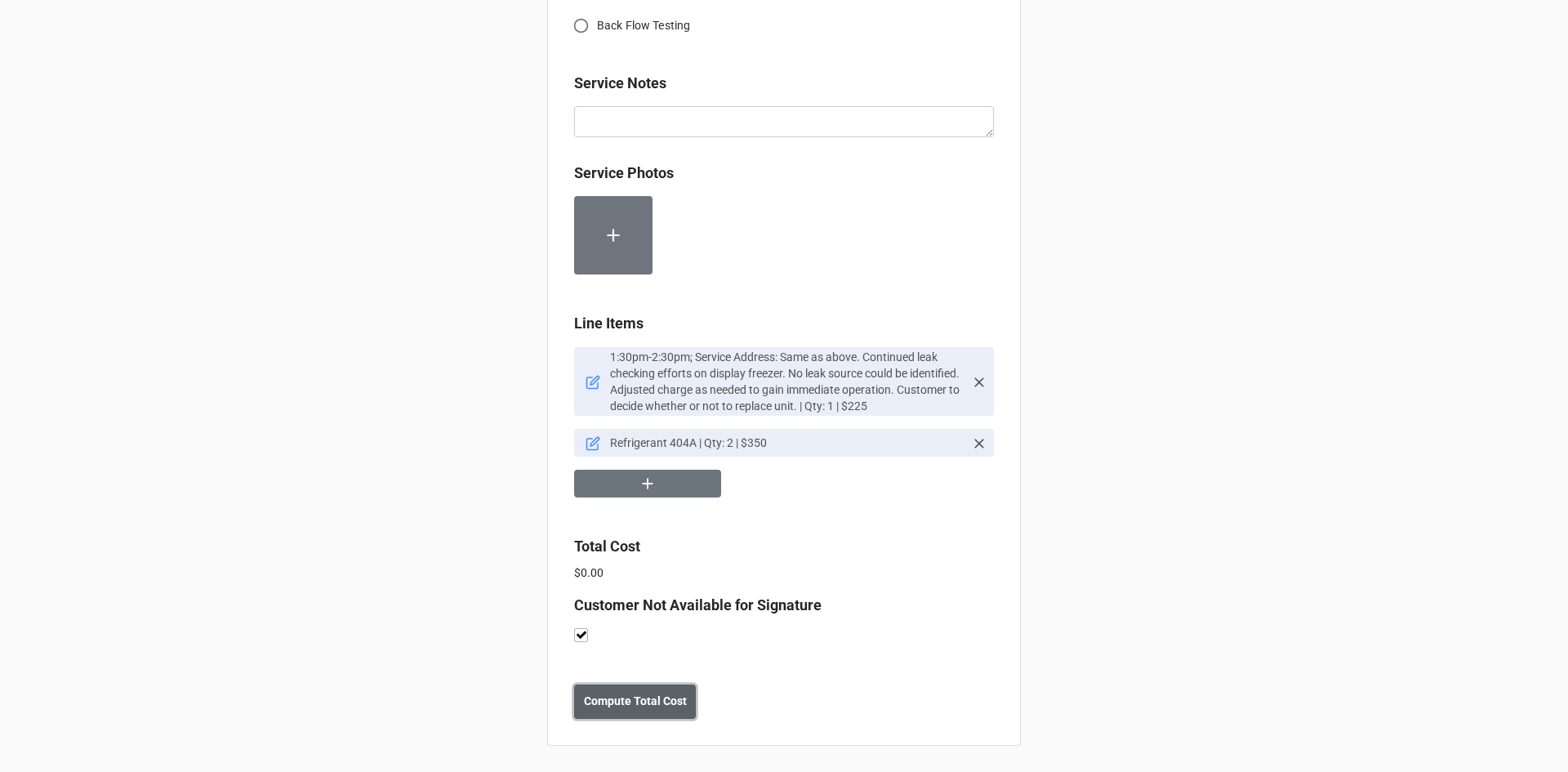
click at [669, 703] on b "Compute Total Cost" at bounding box center [635, 701] width 103 height 17
click at [597, 714] on button "Save" at bounding box center [603, 701] width 59 height 34
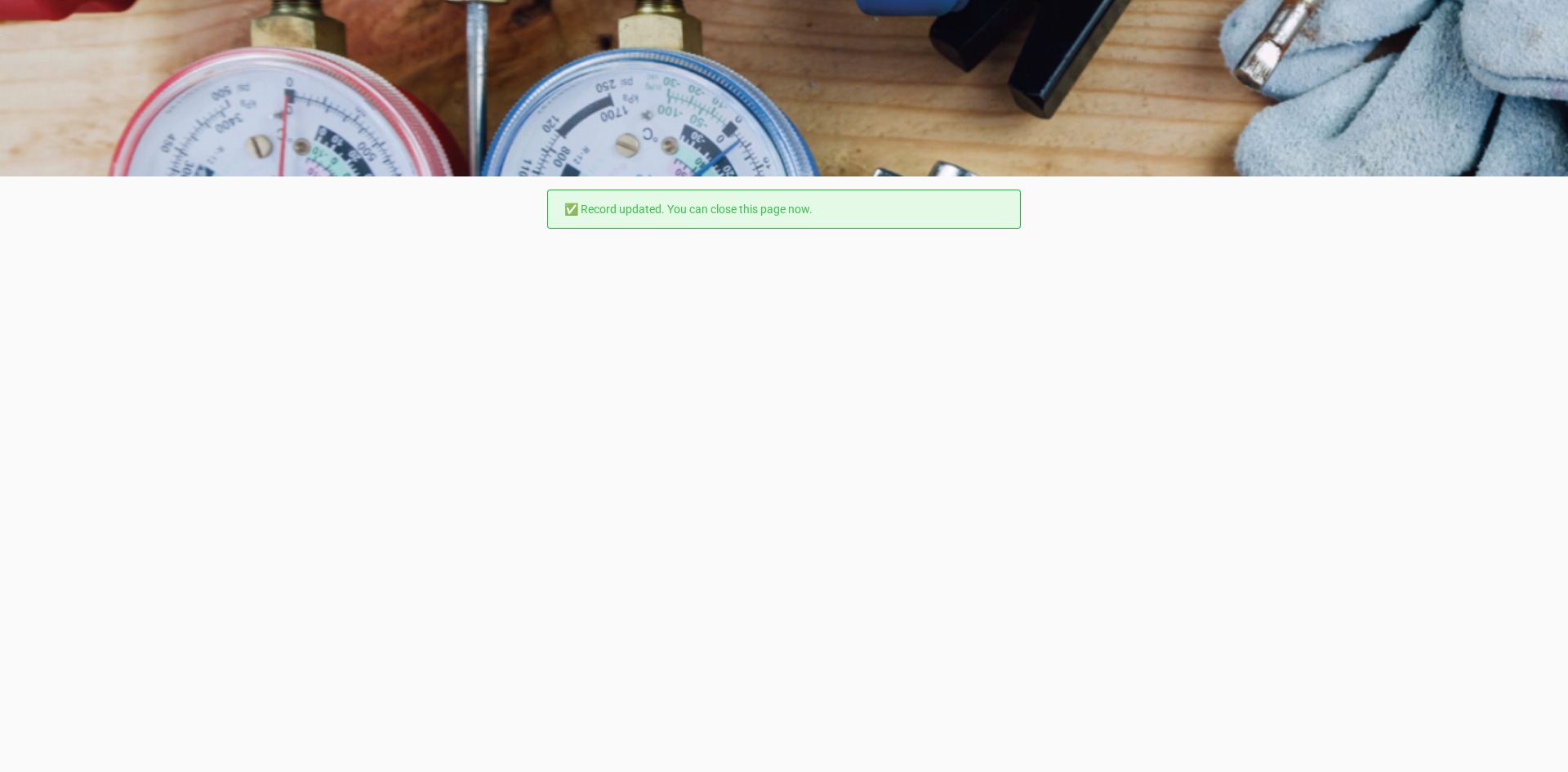
scroll to position [0, 0]
